Goal: Information Seeking & Learning: Learn about a topic

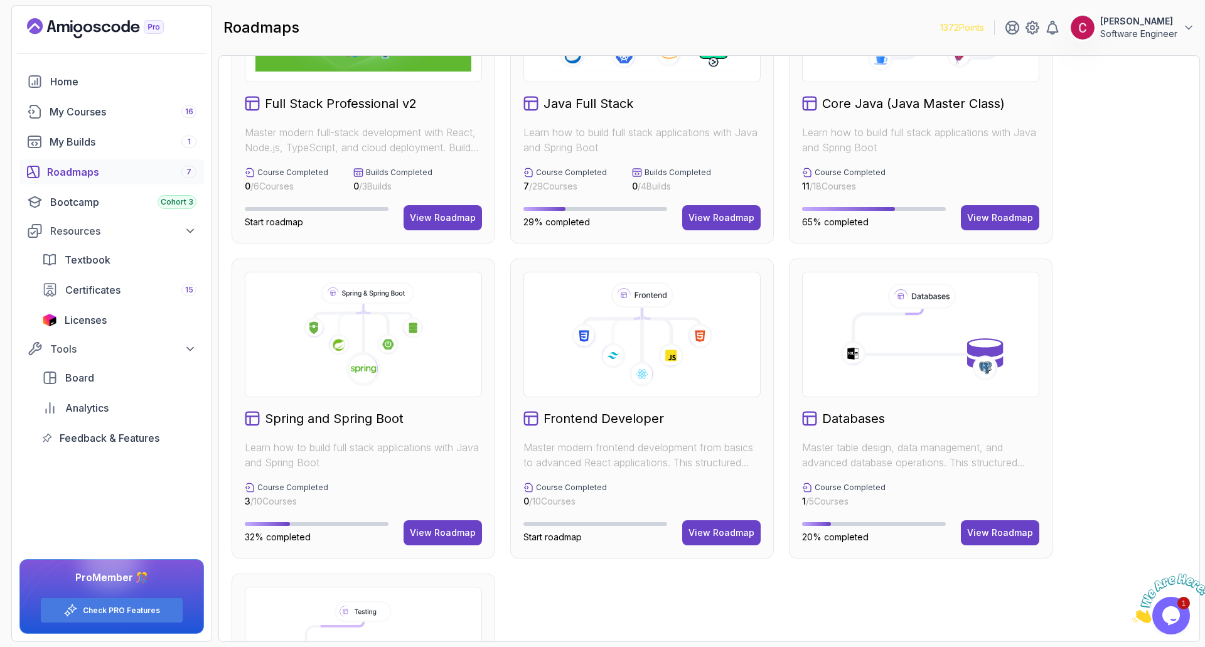
scroll to position [188, 0]
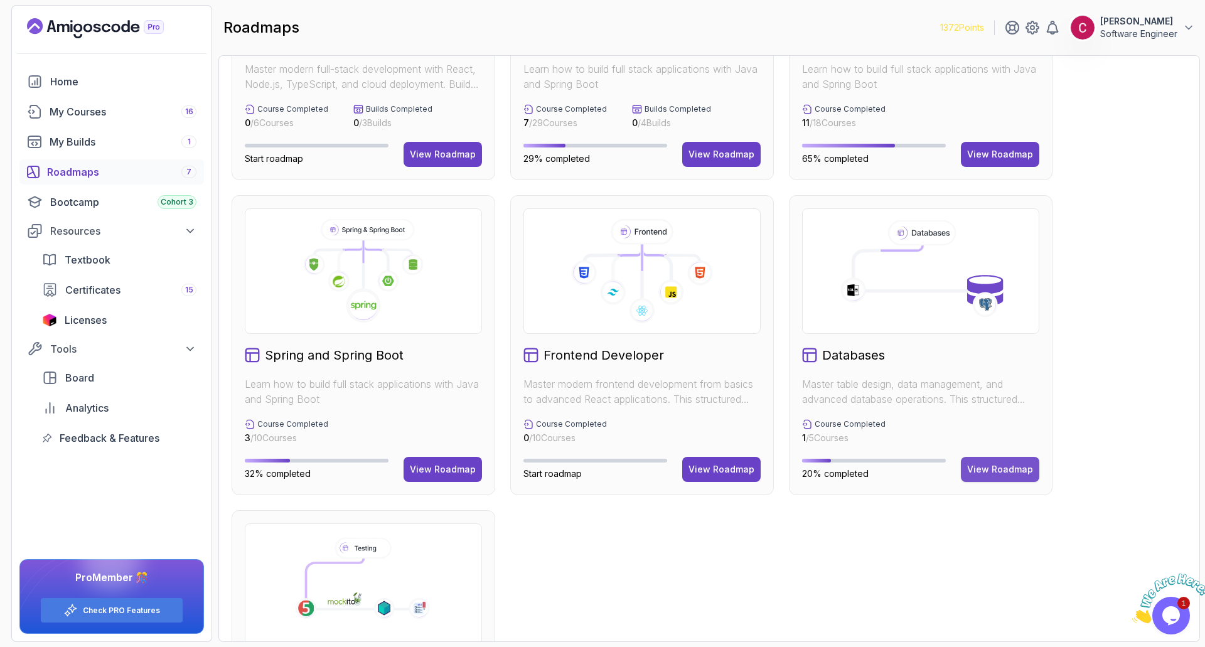
click at [983, 466] on div "View Roadmap" at bounding box center [1000, 469] width 66 height 13
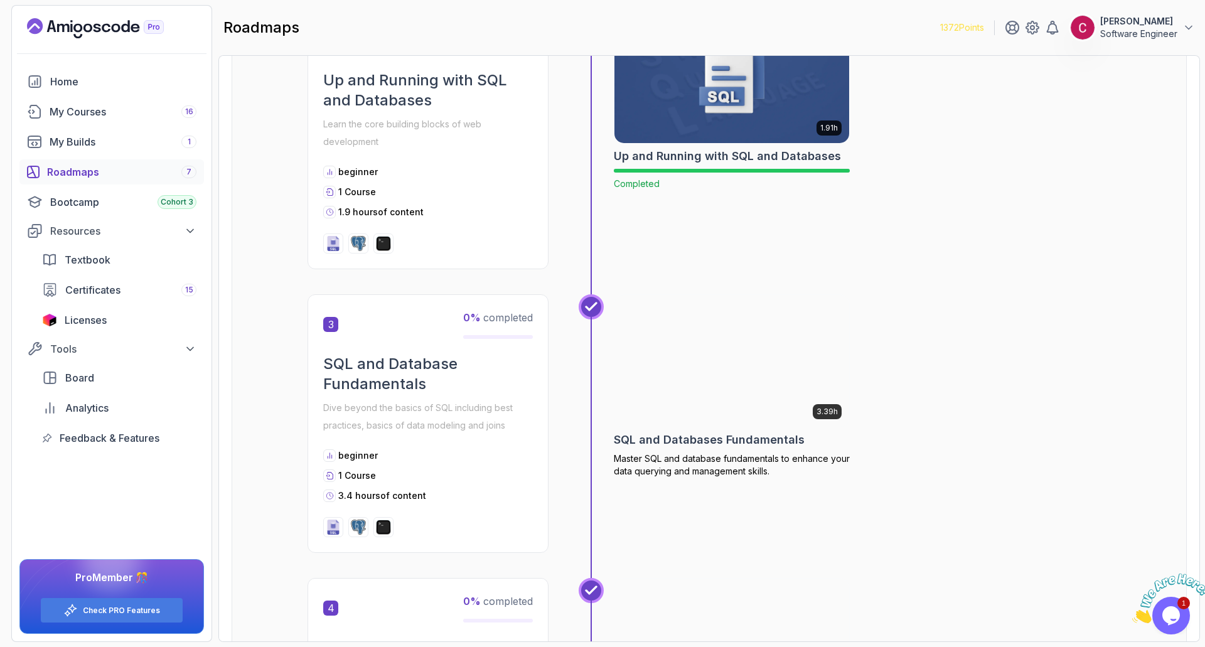
scroll to position [631, 0]
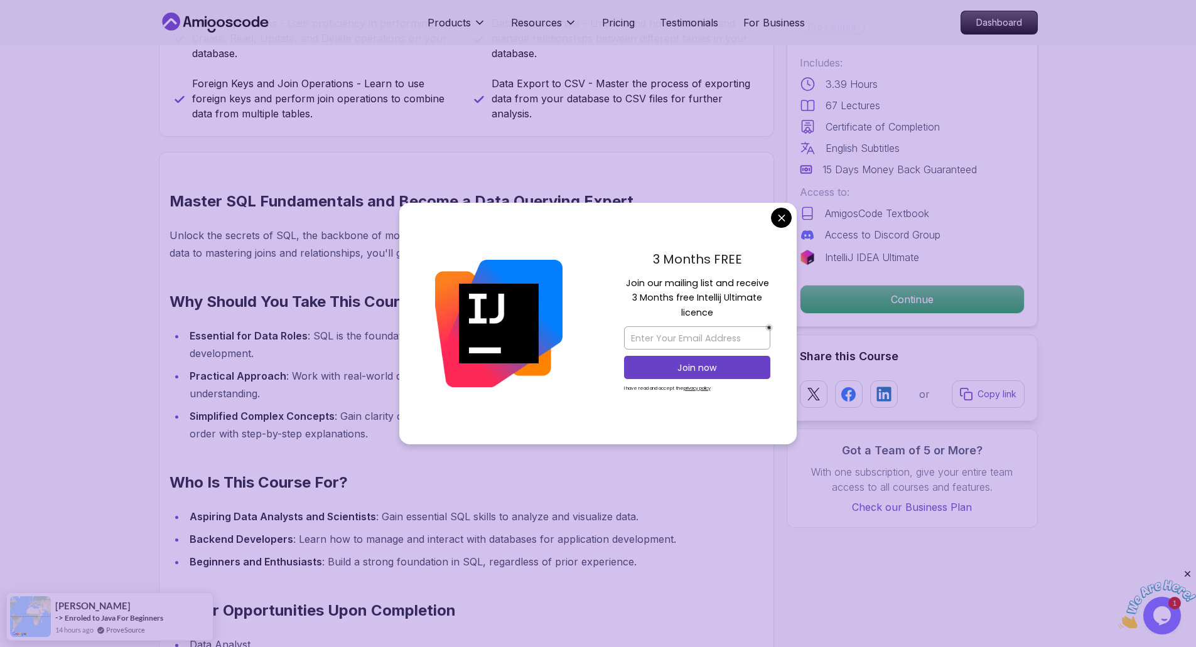
scroll to position [816, 0]
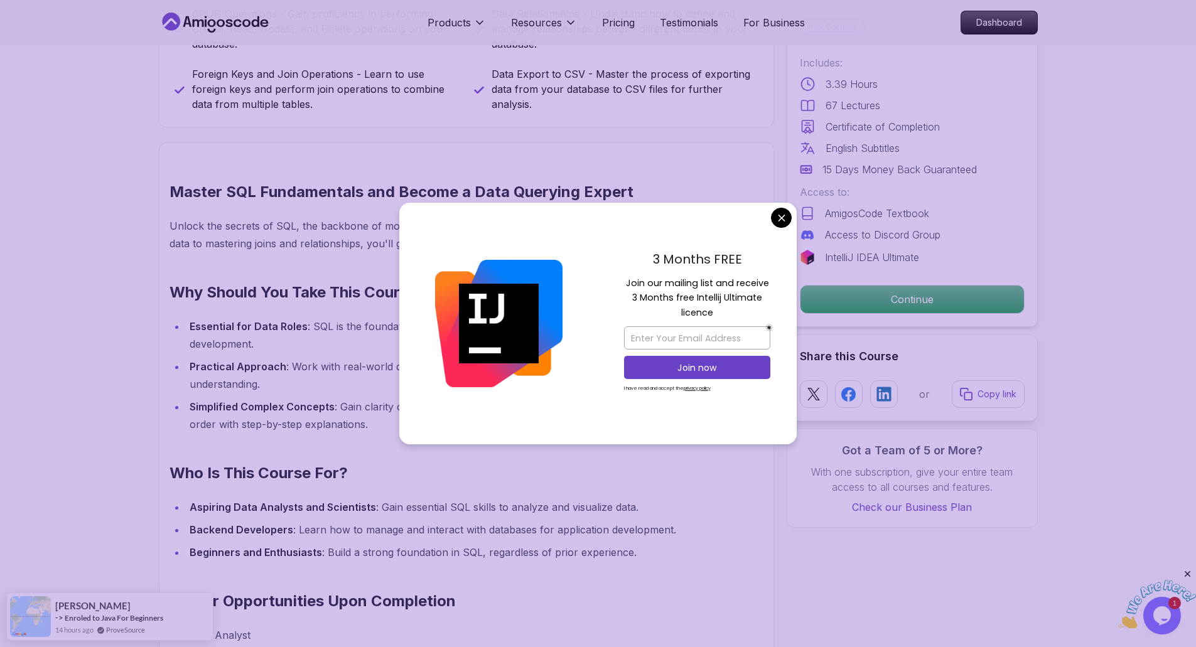
drag, startPoint x: 783, startPoint y: 215, endPoint x: 692, endPoint y: 222, distance: 91.2
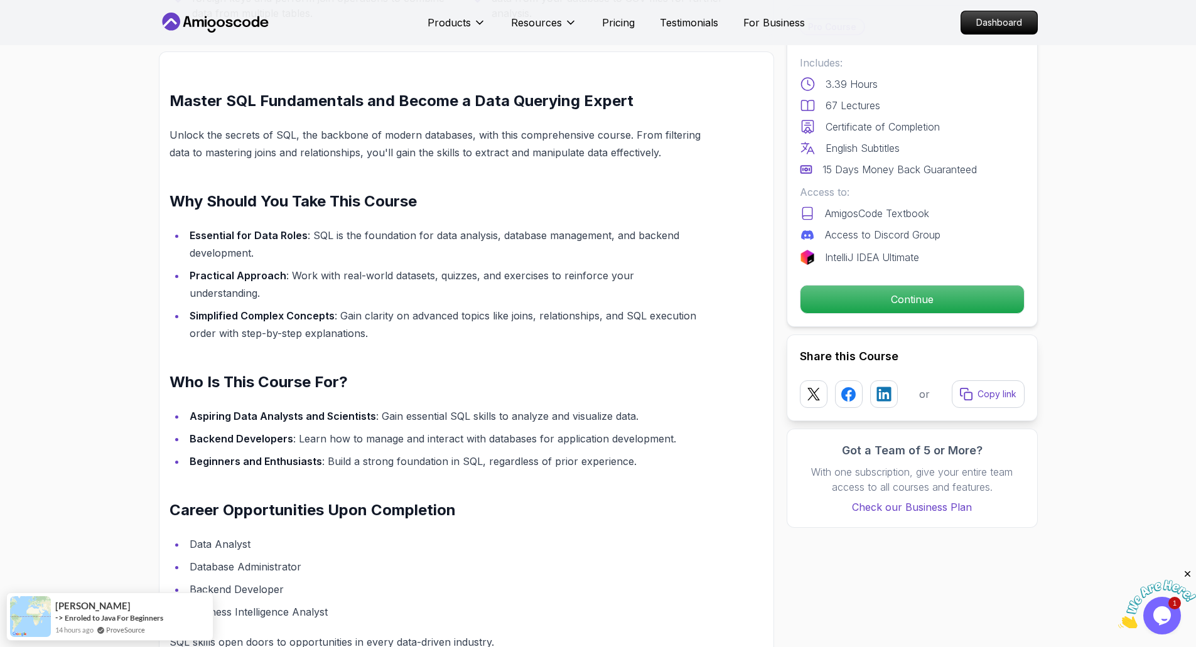
scroll to position [1004, 0]
